Goal: Task Accomplishment & Management: Complete application form

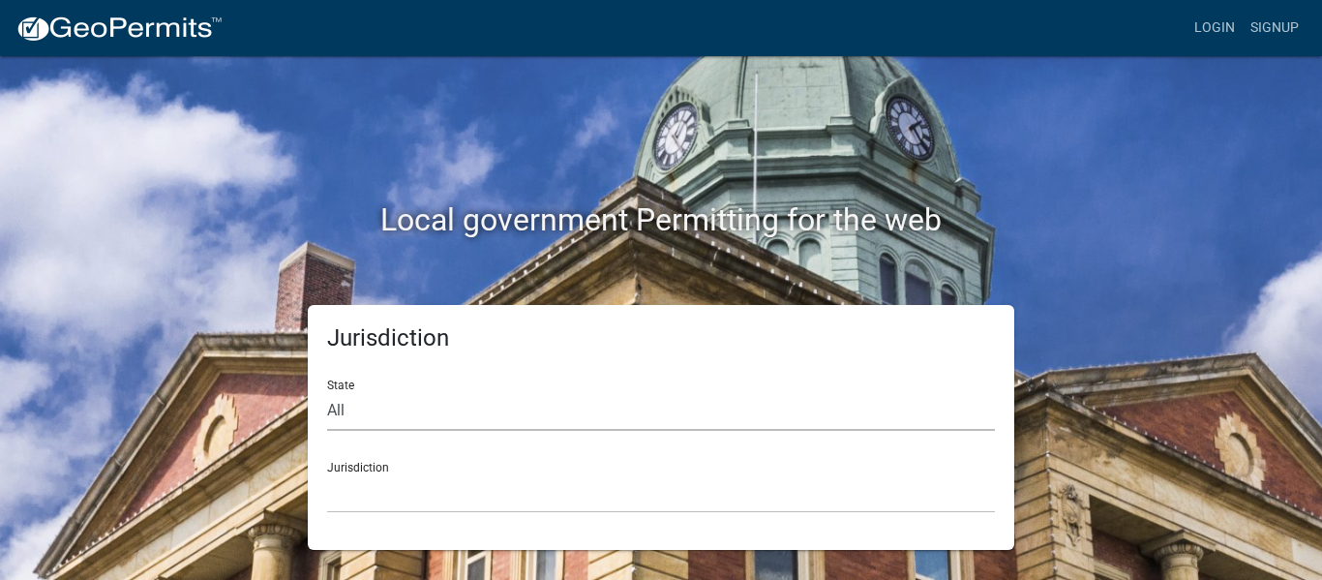
click at [539, 414] on select "All [US_STATE] [US_STATE] [US_STATE] [US_STATE] [US_STATE] [US_STATE] [US_STATE…" at bounding box center [661, 411] width 668 height 40
select select "[US_STATE]"
click at [327, 391] on select "All [US_STATE] [US_STATE] [US_STATE] [US_STATE] [US_STATE] [US_STATE] [US_STATE…" at bounding box center [661, 411] width 668 height 40
click at [496, 499] on select "[GEOGRAPHIC_DATA], [US_STATE][PERSON_NAME][GEOGRAPHIC_DATA], [US_STATE][PERSON_…" at bounding box center [661, 493] width 668 height 40
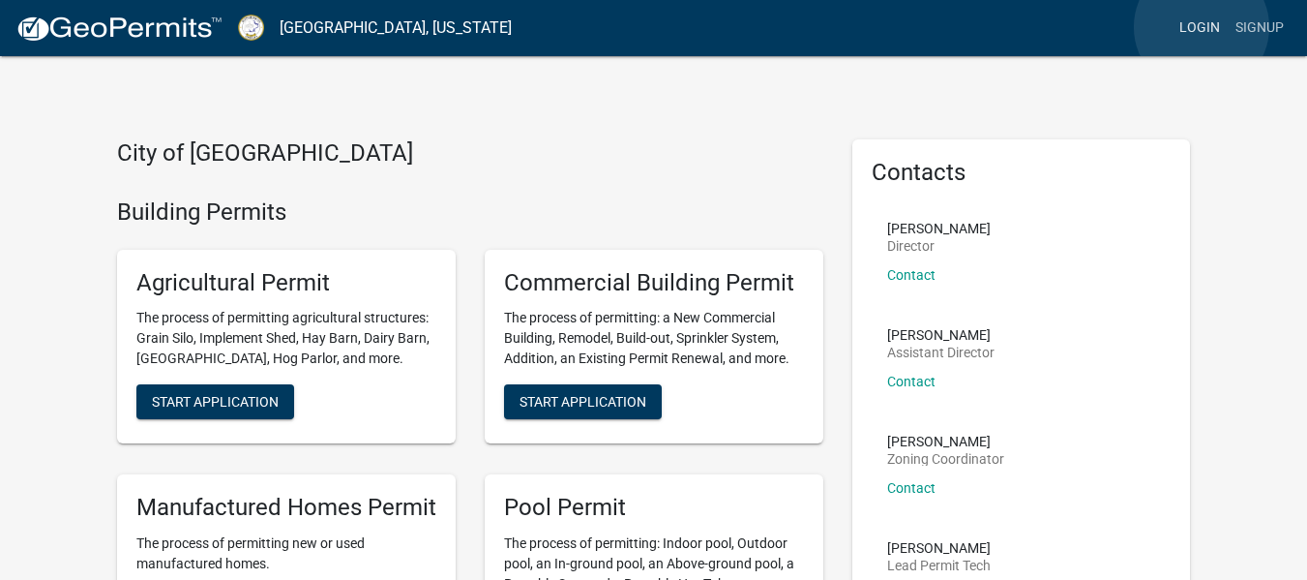
click at [1202, 27] on link "Login" at bounding box center [1200, 28] width 56 height 37
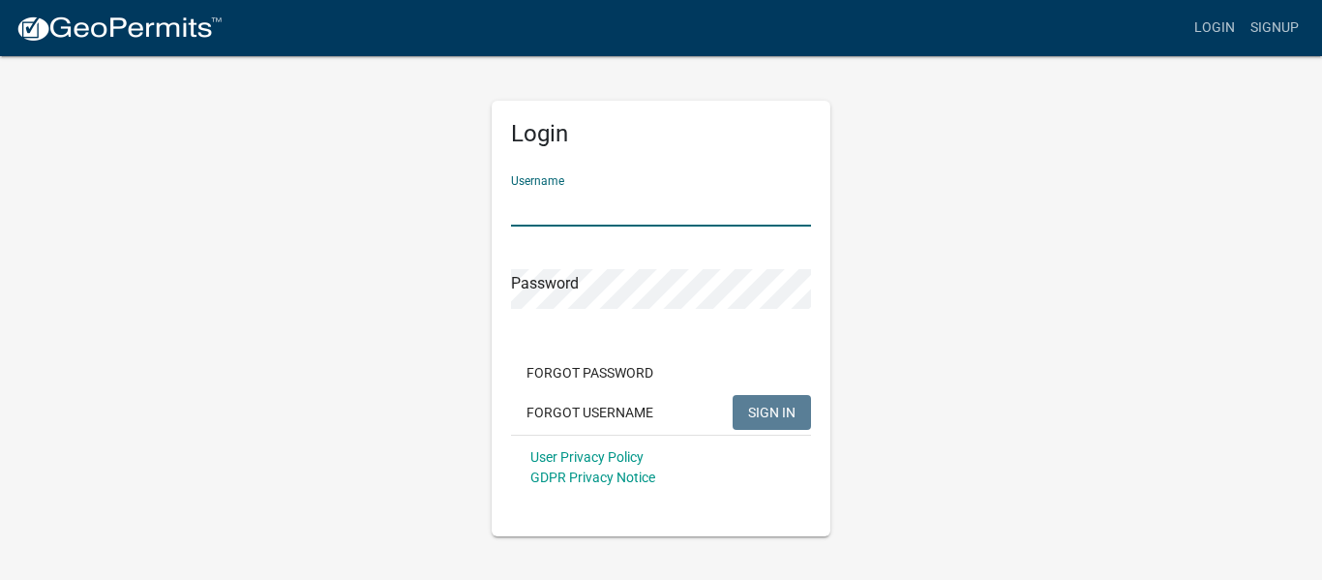
click at [690, 217] on input "Username" at bounding box center [661, 207] width 300 height 40
type input "hjlkelley1971"
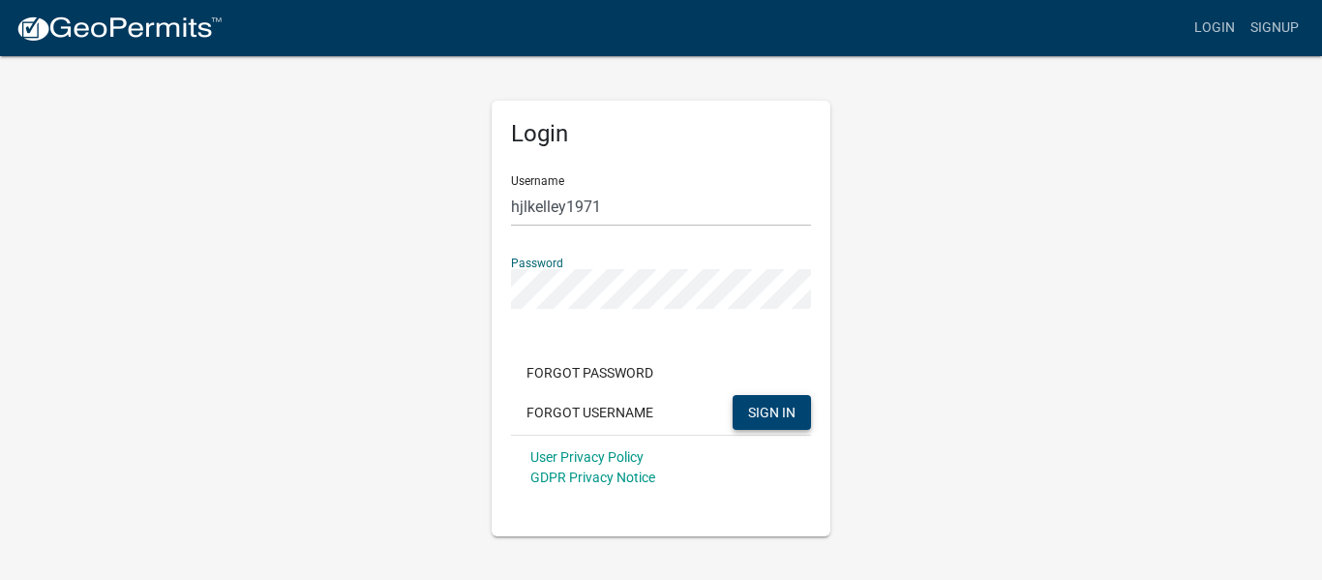
click at [792, 418] on span "SIGN IN" at bounding box center [771, 410] width 47 height 15
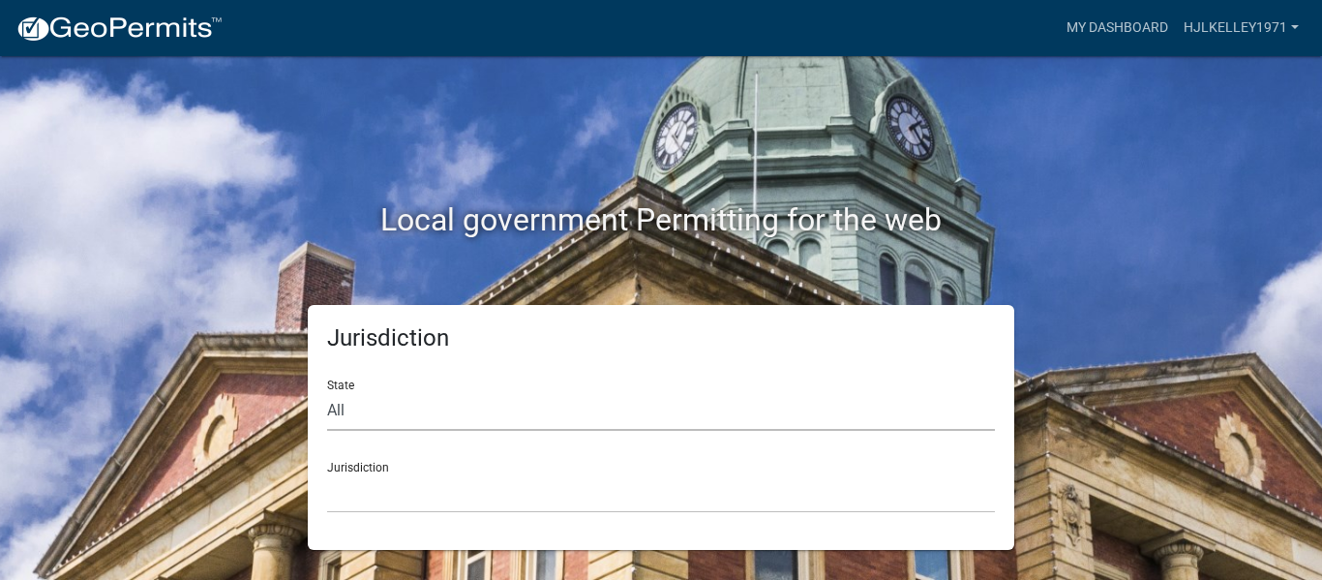
click at [648, 417] on select "All [US_STATE] [US_STATE] [US_STATE] [US_STATE] [US_STATE] [US_STATE] [US_STATE…" at bounding box center [661, 411] width 668 height 40
select select "[US_STATE]"
click at [327, 391] on select "All [US_STATE] [US_STATE] [US_STATE] [US_STATE] [US_STATE] [US_STATE] [US_STATE…" at bounding box center [661, 411] width 668 height 40
click at [474, 496] on select "[GEOGRAPHIC_DATA], [US_STATE][PERSON_NAME][GEOGRAPHIC_DATA], [US_STATE][PERSON_…" at bounding box center [661, 493] width 668 height 40
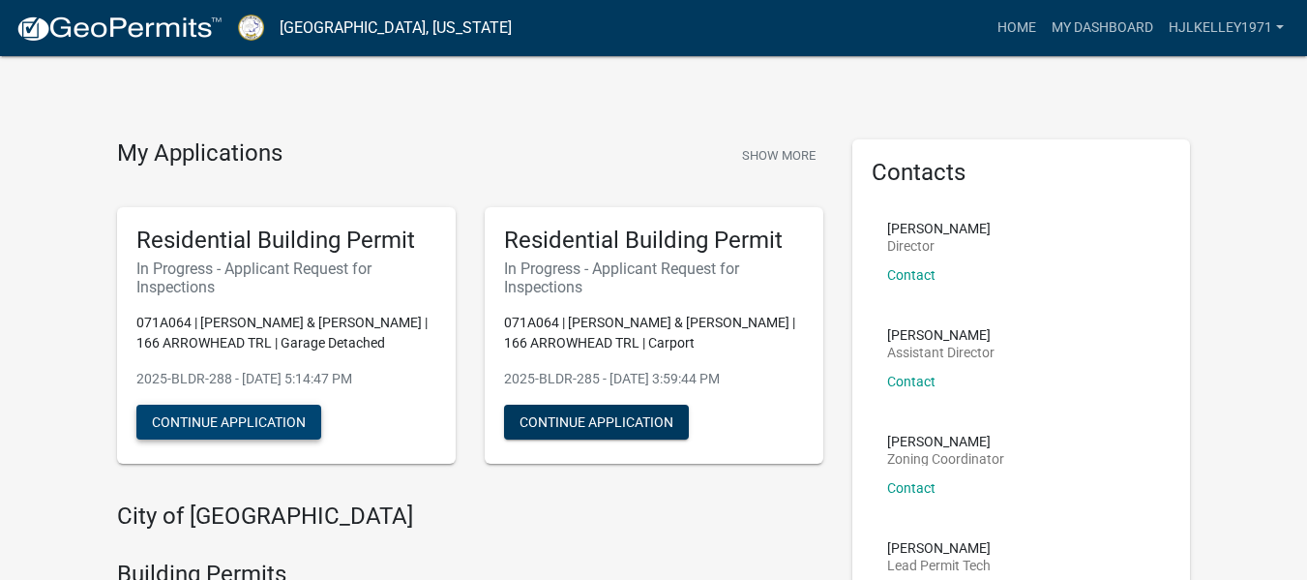
click at [283, 414] on button "Continue Application" at bounding box center [228, 421] width 185 height 35
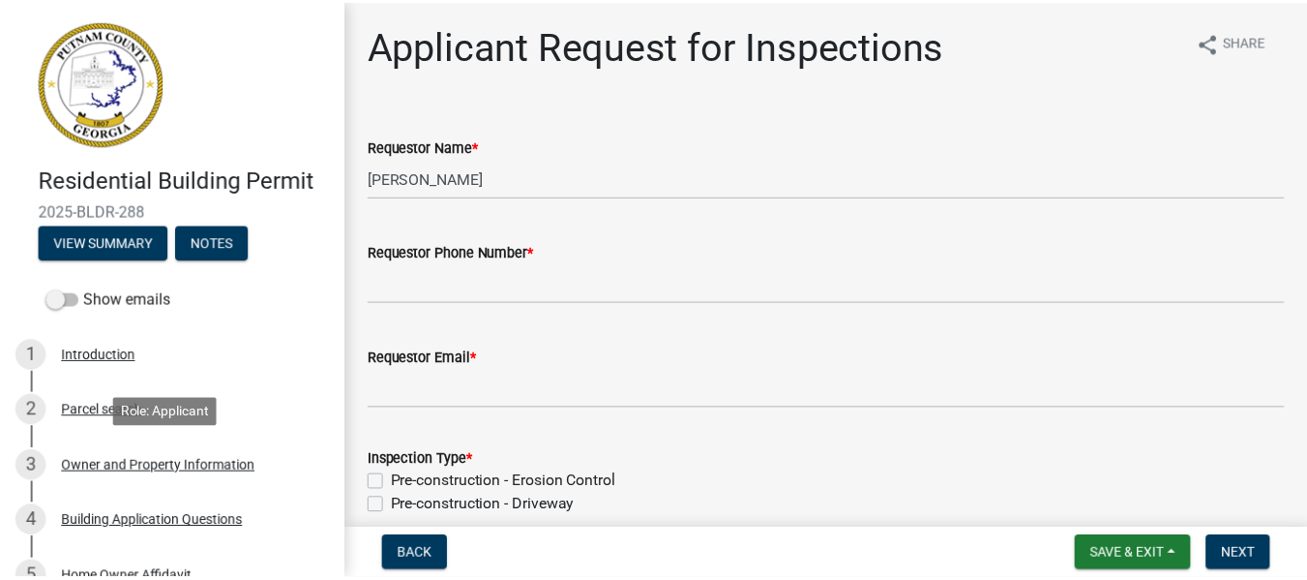
scroll to position [652, 0]
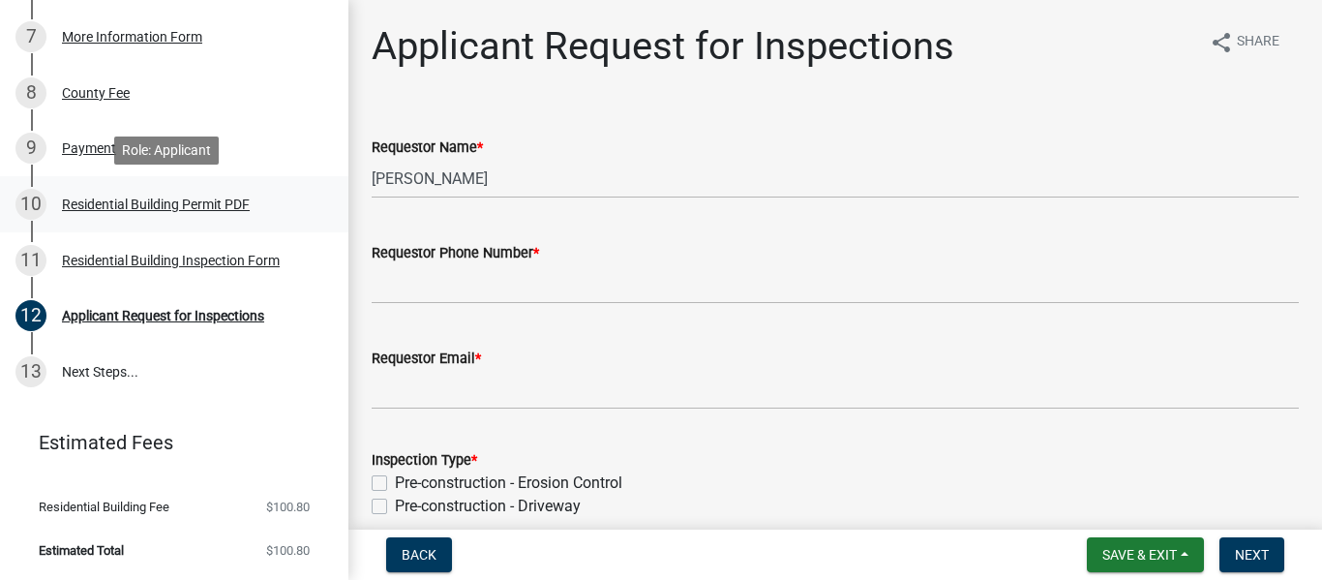
click at [181, 198] on div "Residential Building Permit PDF" at bounding box center [156, 204] width 188 height 14
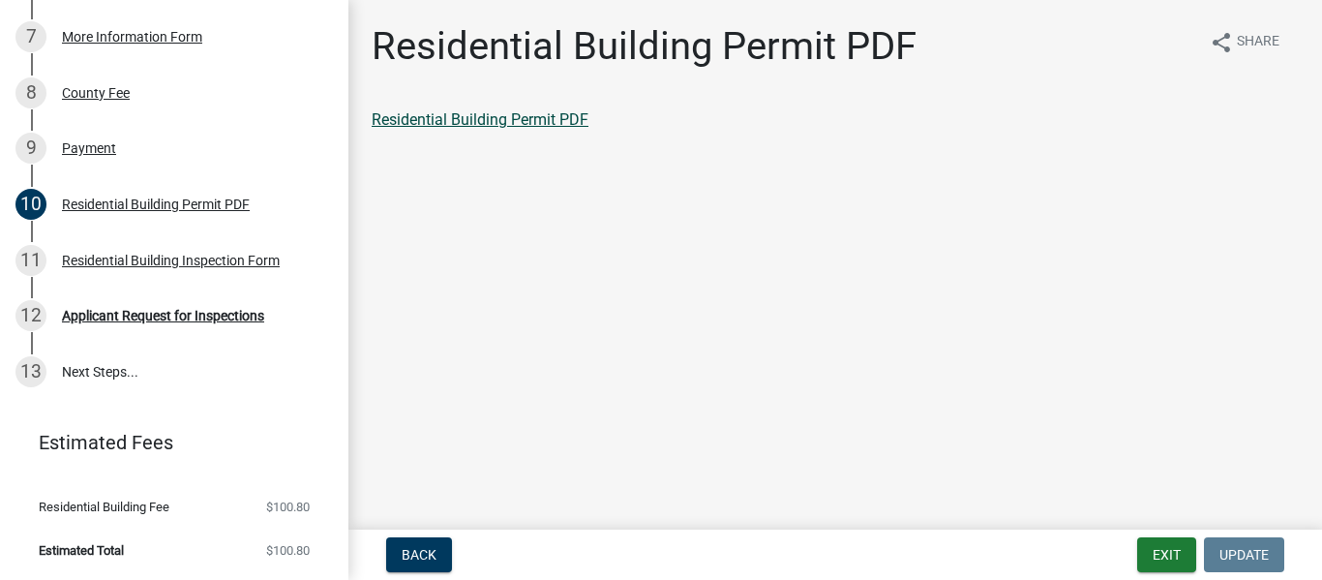
click at [442, 115] on link "Residential Building Permit PDF" at bounding box center [480, 119] width 217 height 18
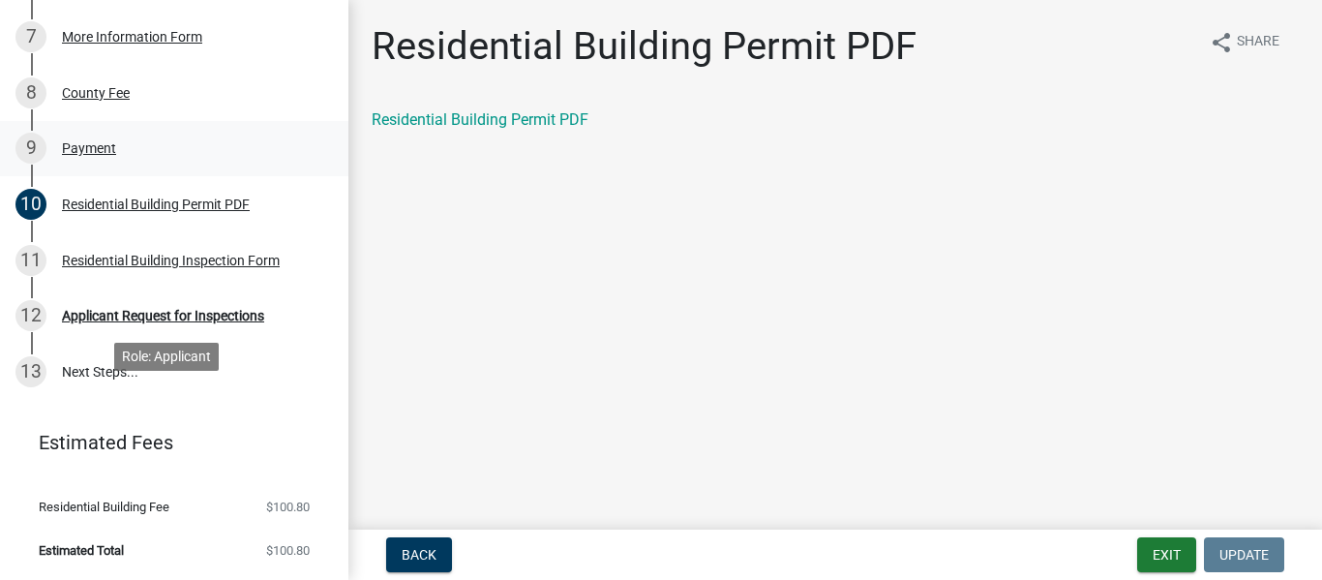
scroll to position [0, 0]
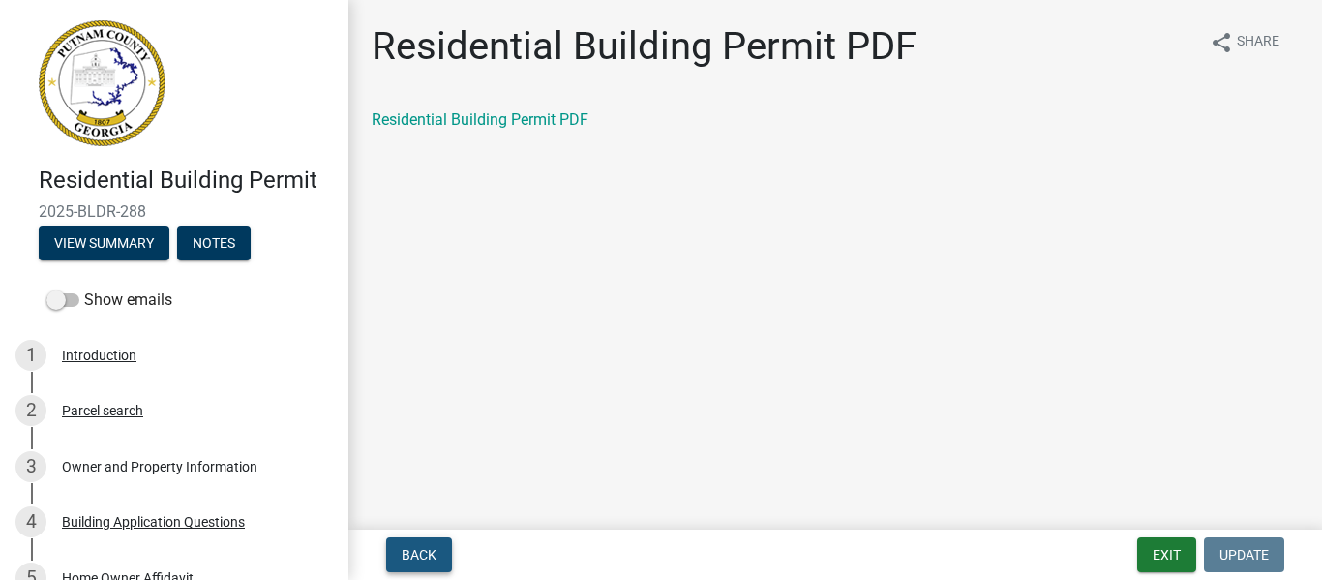
click at [421, 558] on span "Back" at bounding box center [419, 554] width 35 height 15
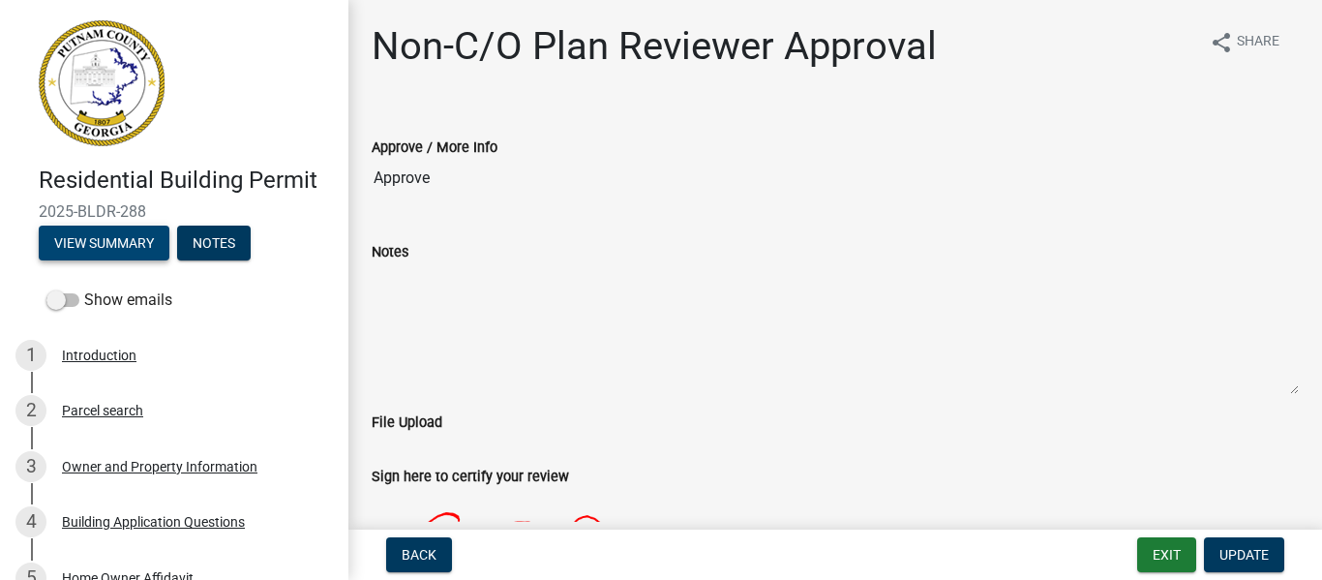
click at [77, 248] on button "View Summary" at bounding box center [104, 242] width 131 height 35
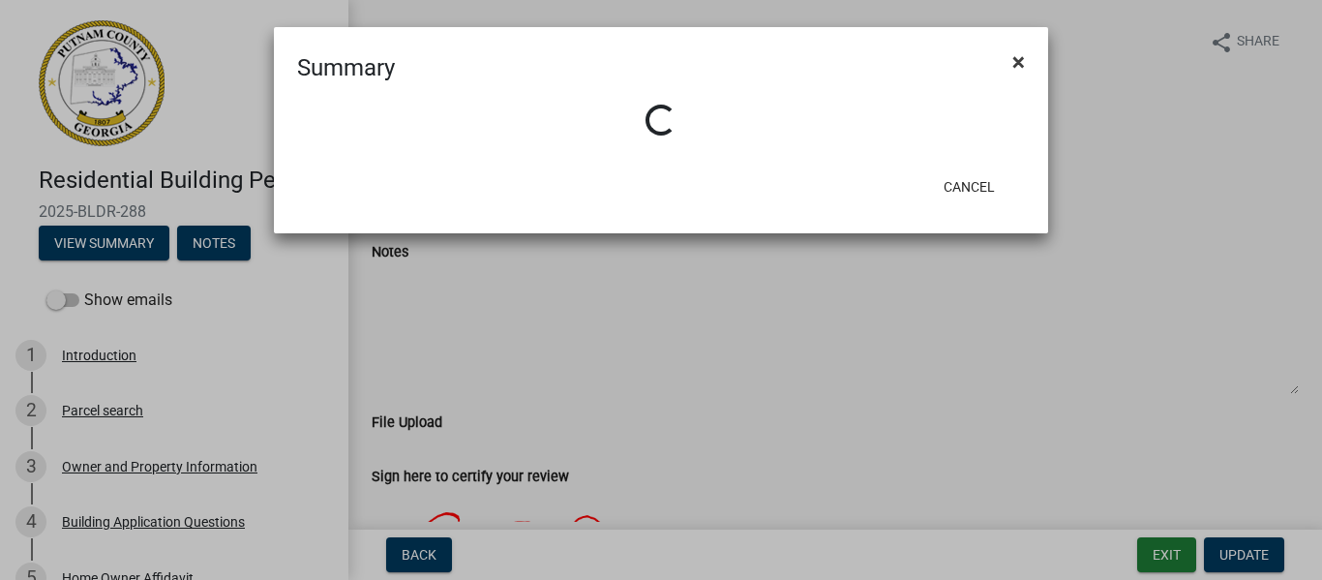
click at [1014, 63] on span "×" at bounding box center [1018, 61] width 13 height 27
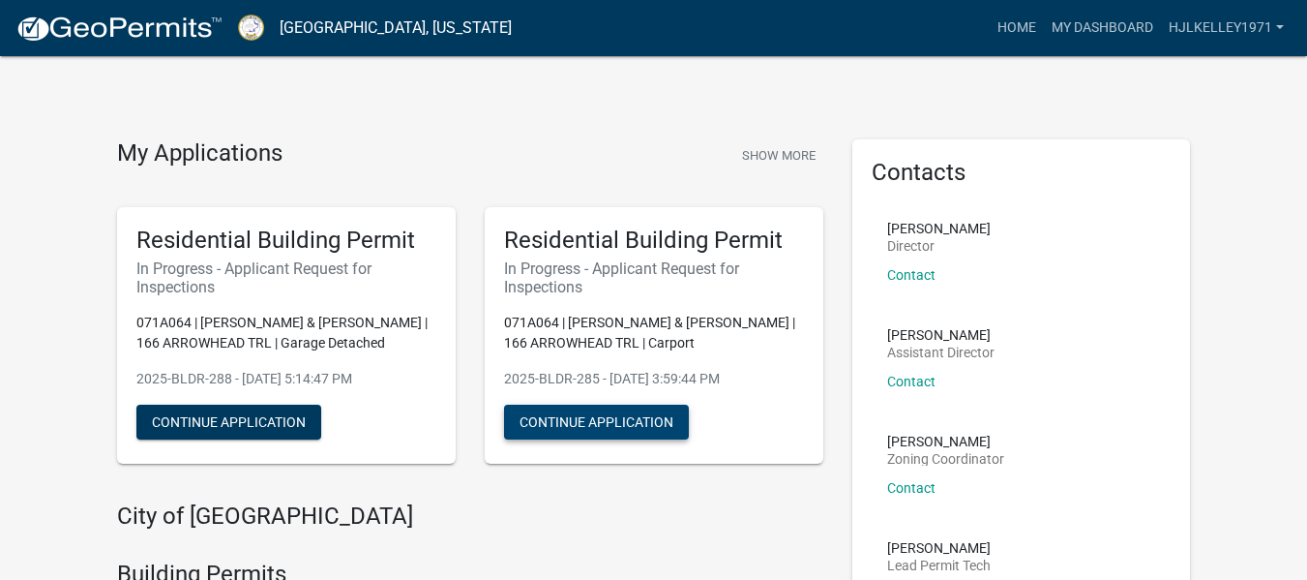
click at [646, 410] on button "Continue Application" at bounding box center [596, 421] width 185 height 35
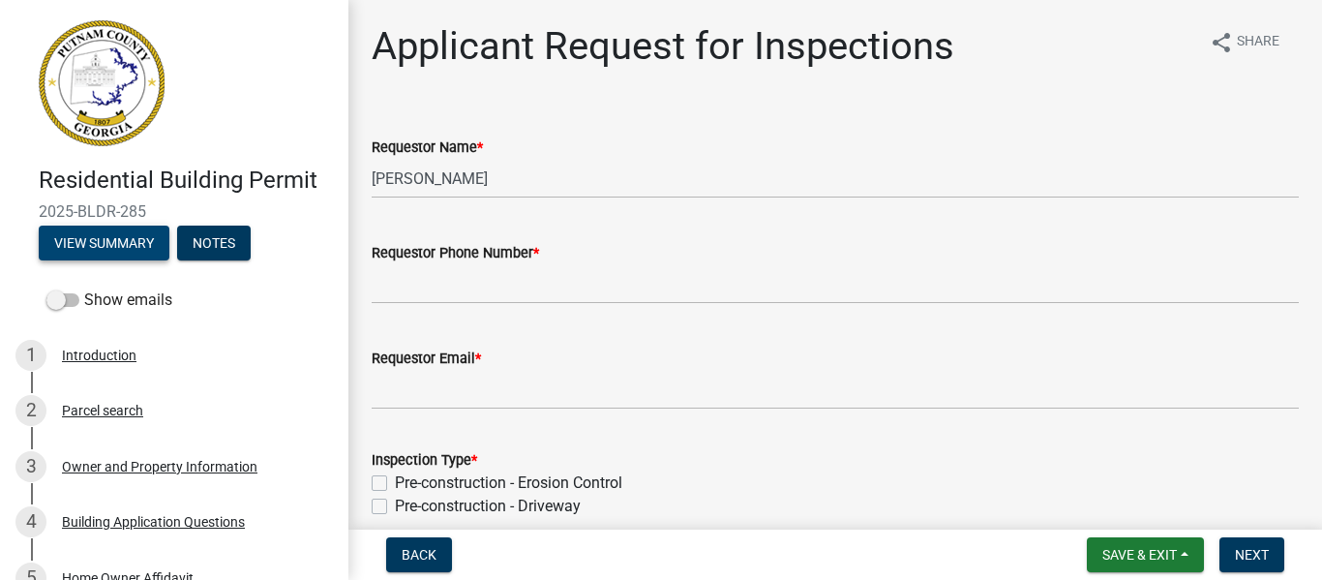
click at [108, 240] on button "View Summary" at bounding box center [104, 242] width 131 height 35
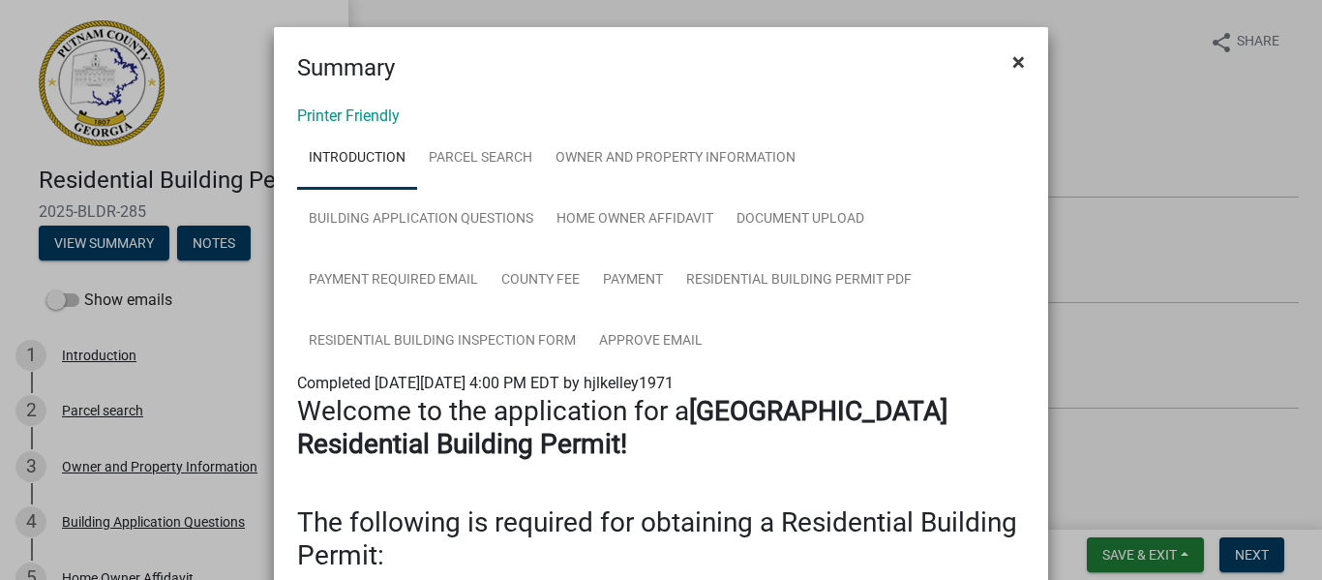
click at [1012, 63] on span "×" at bounding box center [1018, 61] width 13 height 27
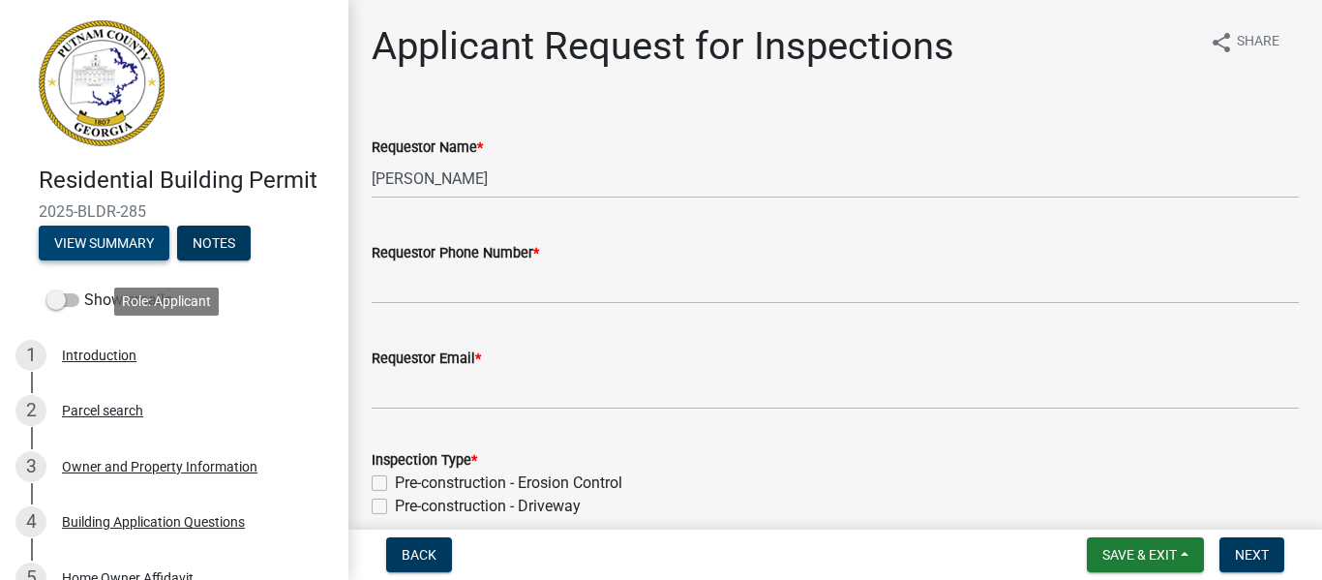
scroll to position [507, 0]
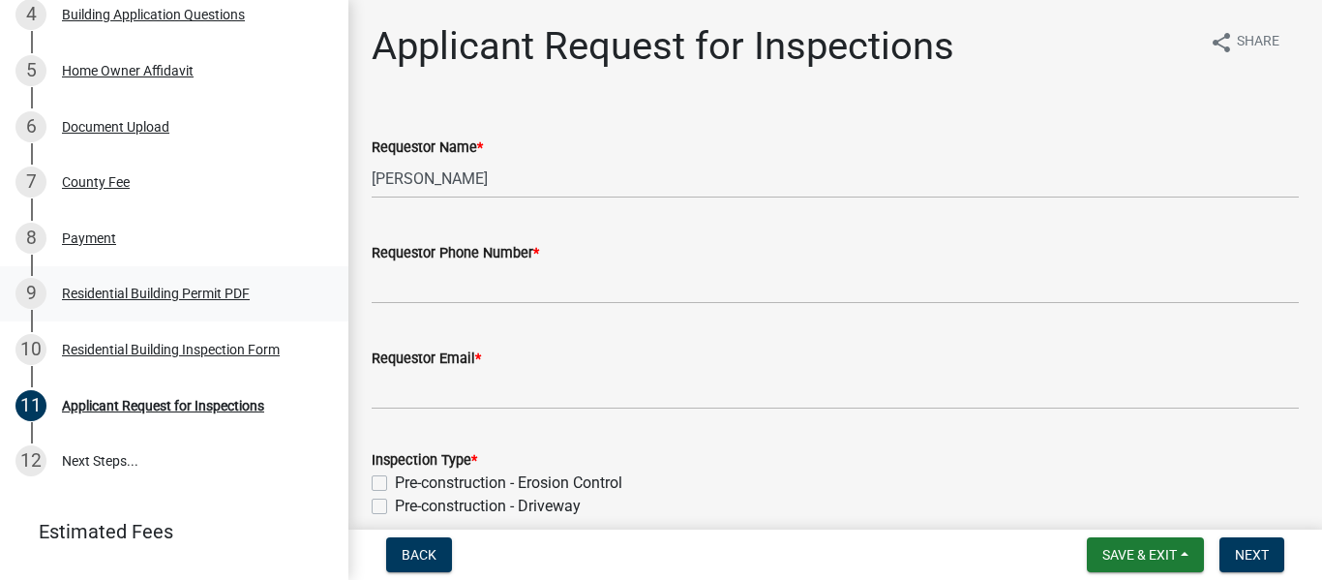
click at [218, 294] on div "Residential Building Permit PDF" at bounding box center [156, 293] width 188 height 14
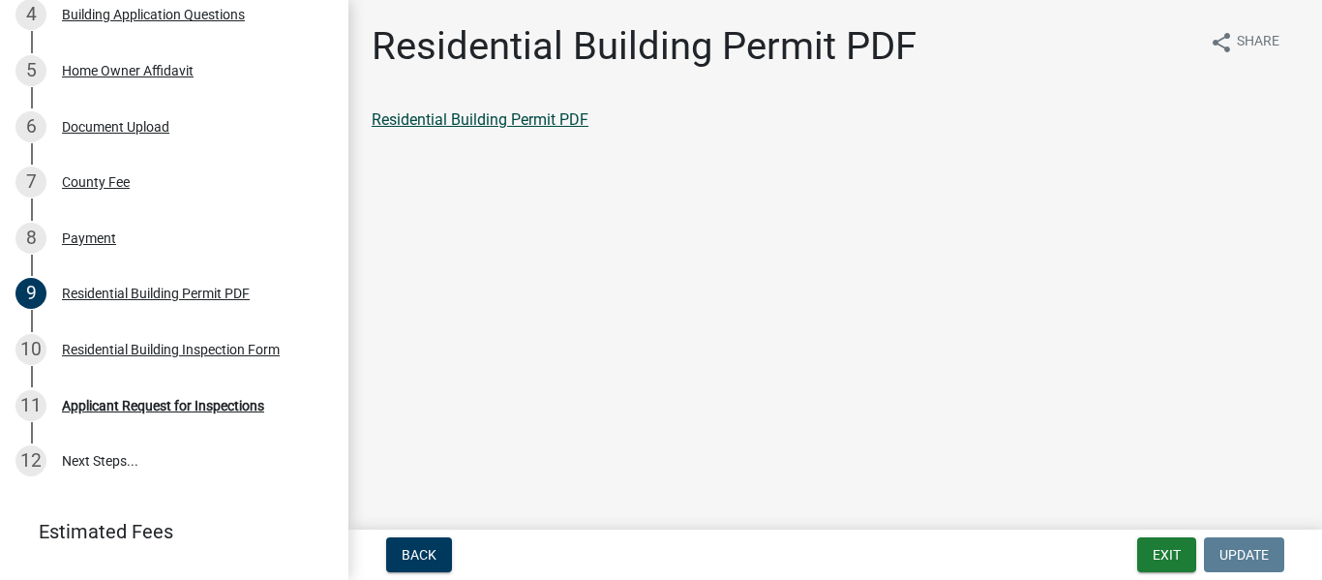
click at [542, 119] on link "Residential Building Permit PDF" at bounding box center [480, 119] width 217 height 18
click at [150, 352] on div "Residential Building Inspection Form" at bounding box center [171, 350] width 218 height 14
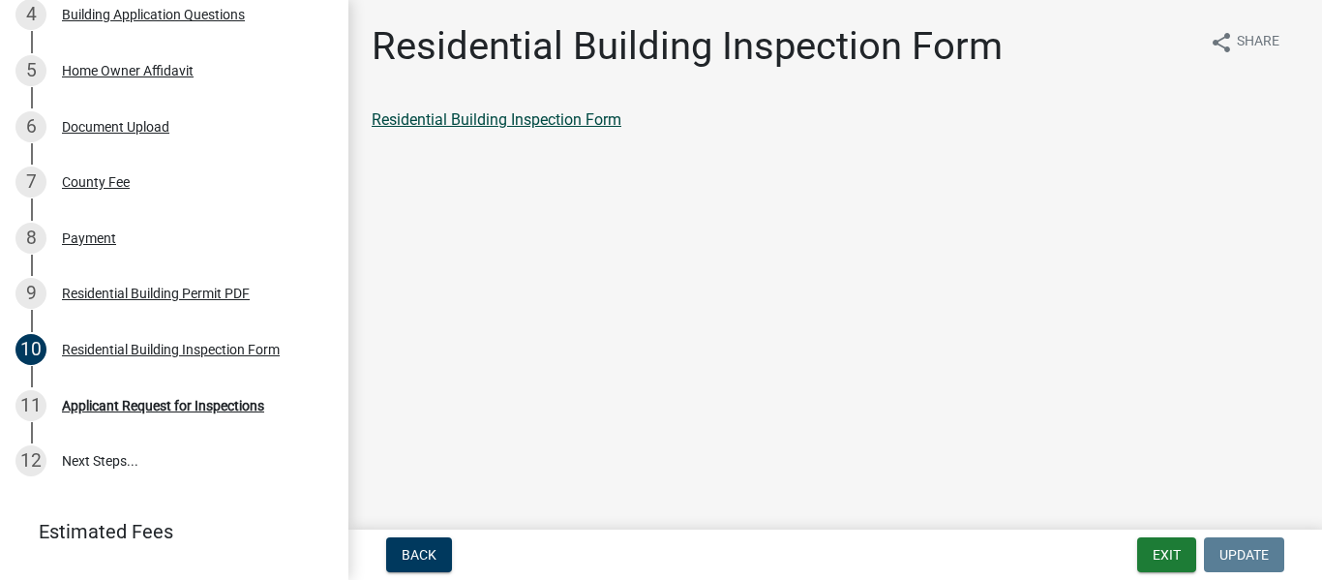
click at [561, 113] on link "Residential Building Inspection Form" at bounding box center [497, 119] width 250 height 18
